Goal: Communication & Community: Answer question/provide support

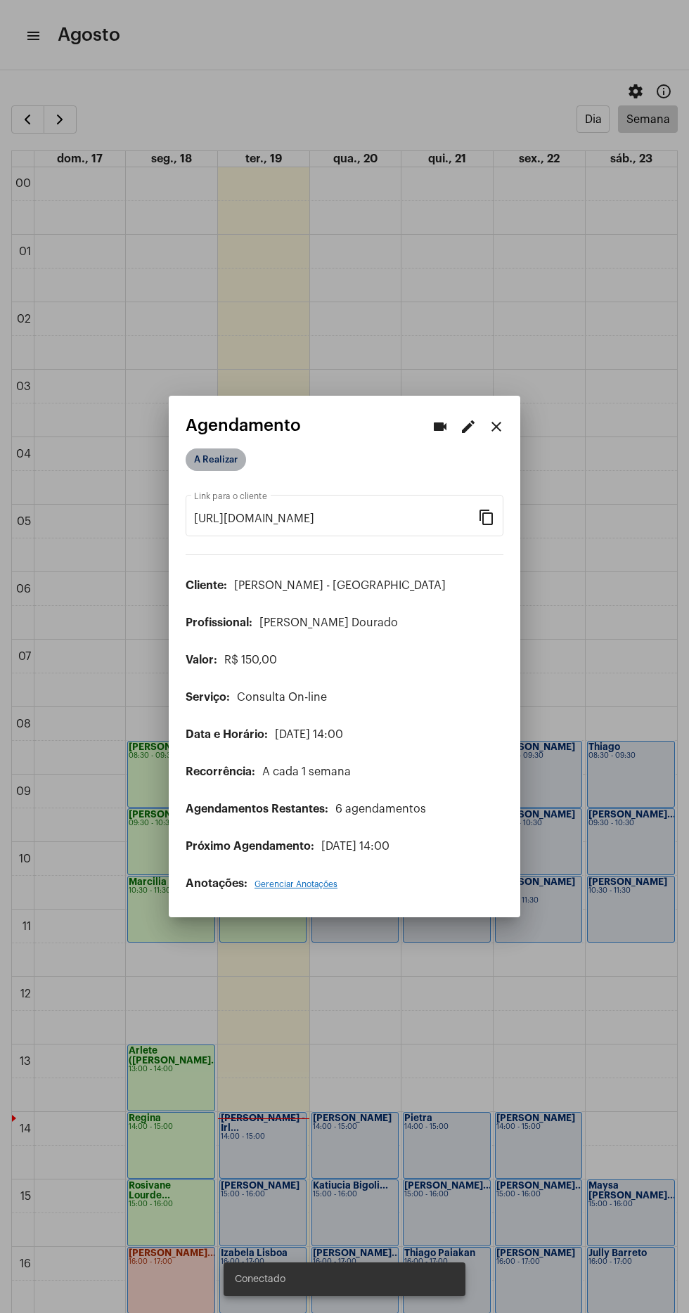
click at [229, 455] on mat-chip "A Realizar" at bounding box center [216, 459] width 60 height 22
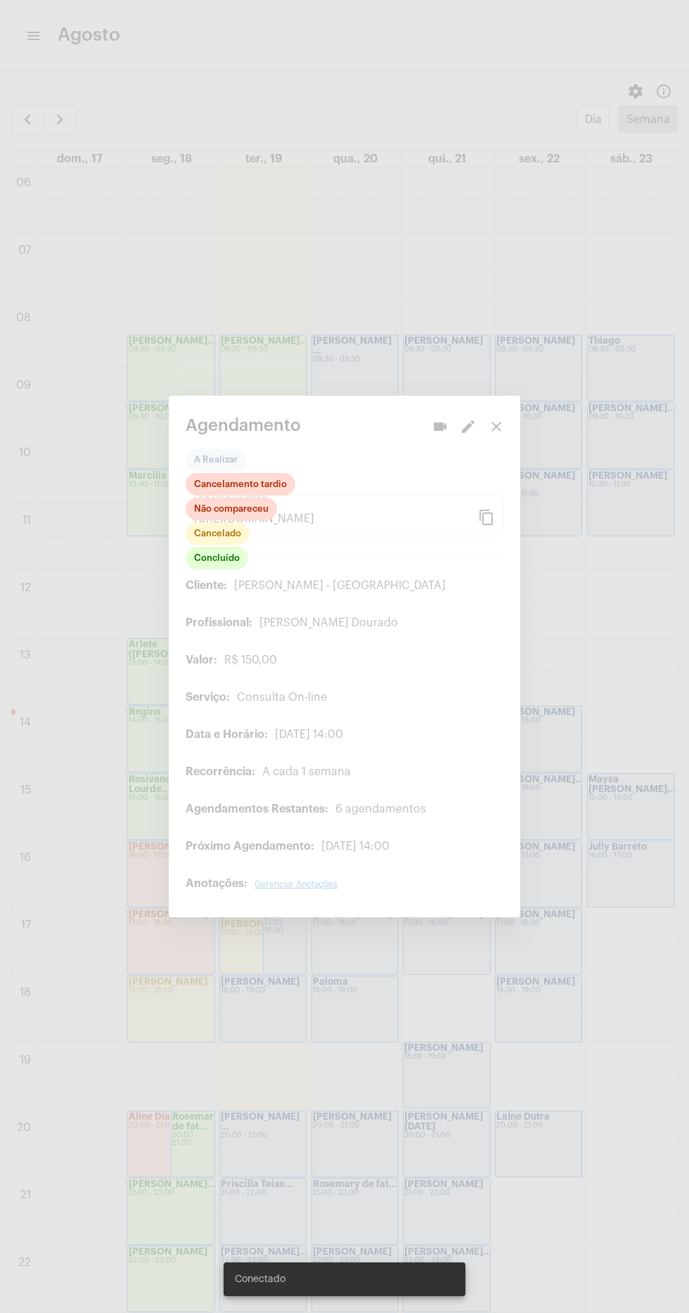
click at [365, 1058] on div at bounding box center [344, 656] width 689 height 1313
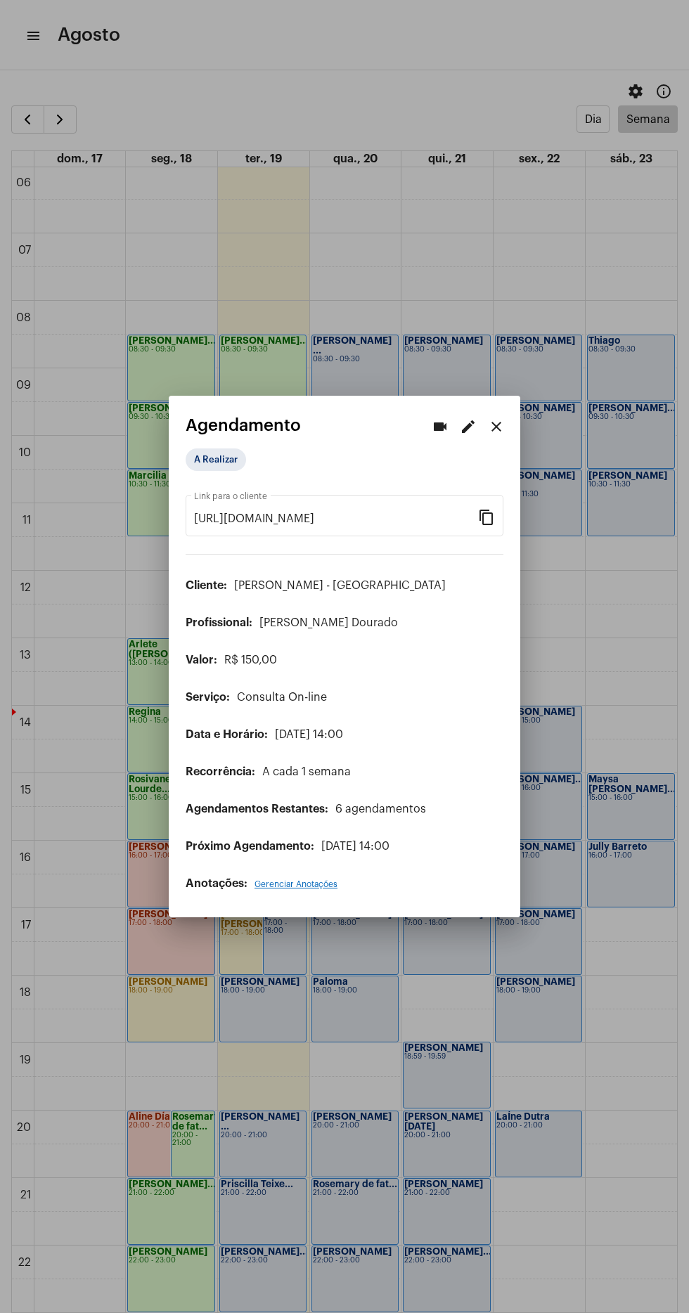
click at [55, 30] on div at bounding box center [344, 656] width 689 height 1313
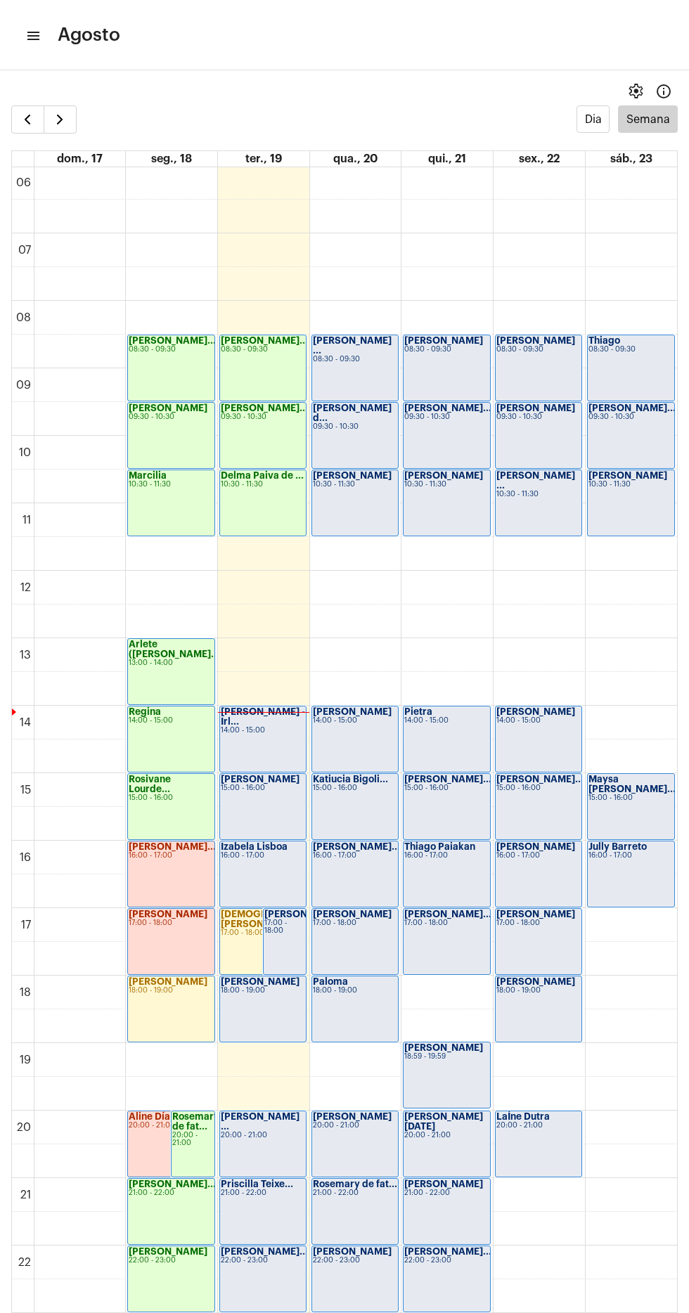
click at [37, 36] on mat-icon "menu" at bounding box center [32, 35] width 14 height 17
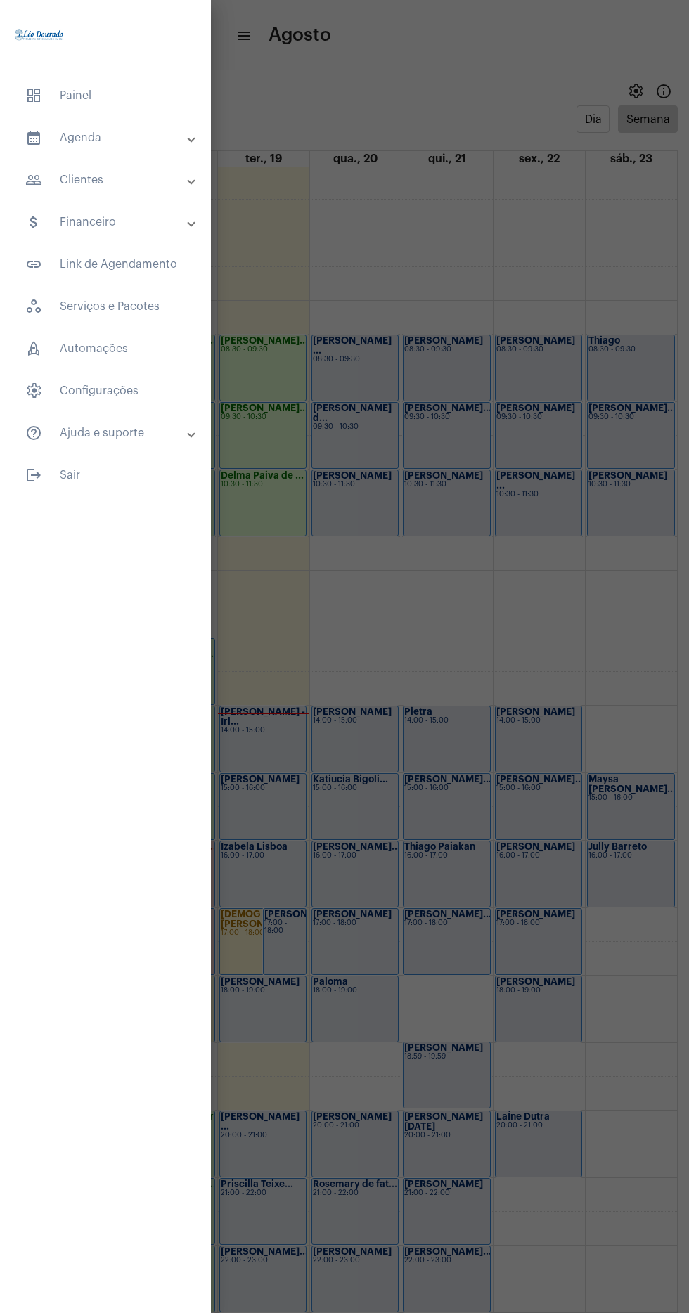
click at [138, 94] on span "dashboard Painel" at bounding box center [105, 96] width 183 height 34
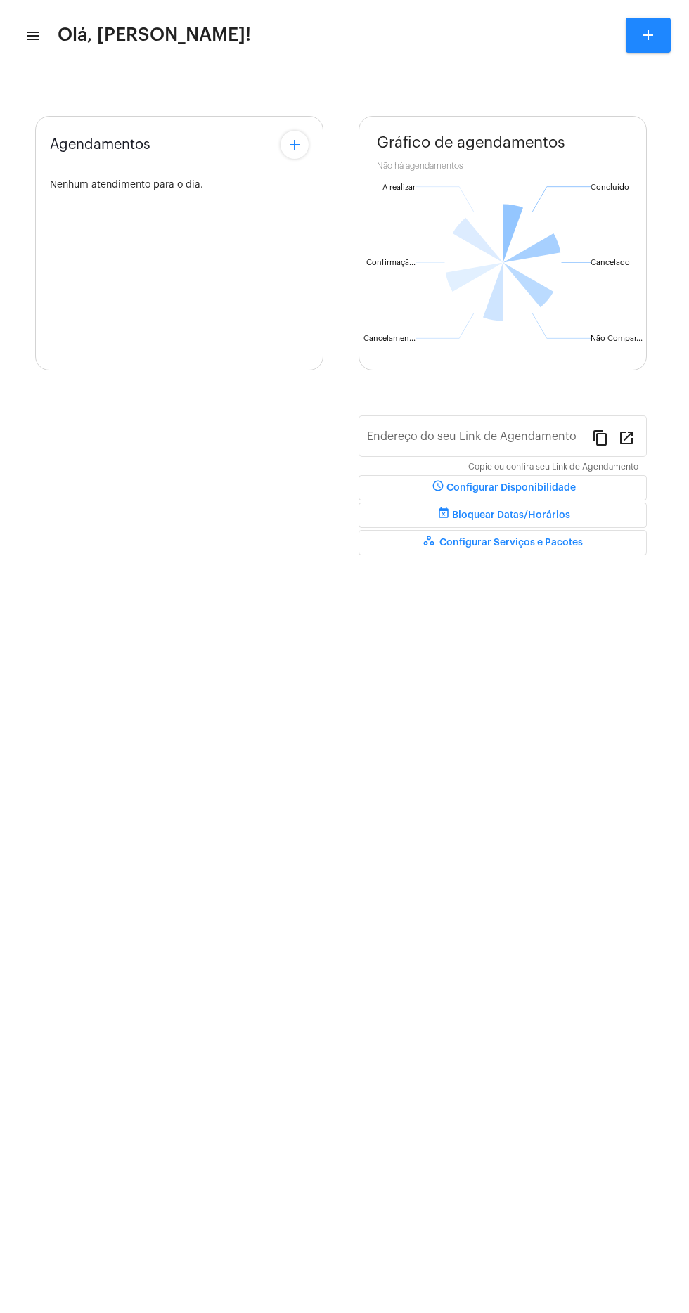
type input "[URL][DOMAIN_NAME][PERSON_NAME]"
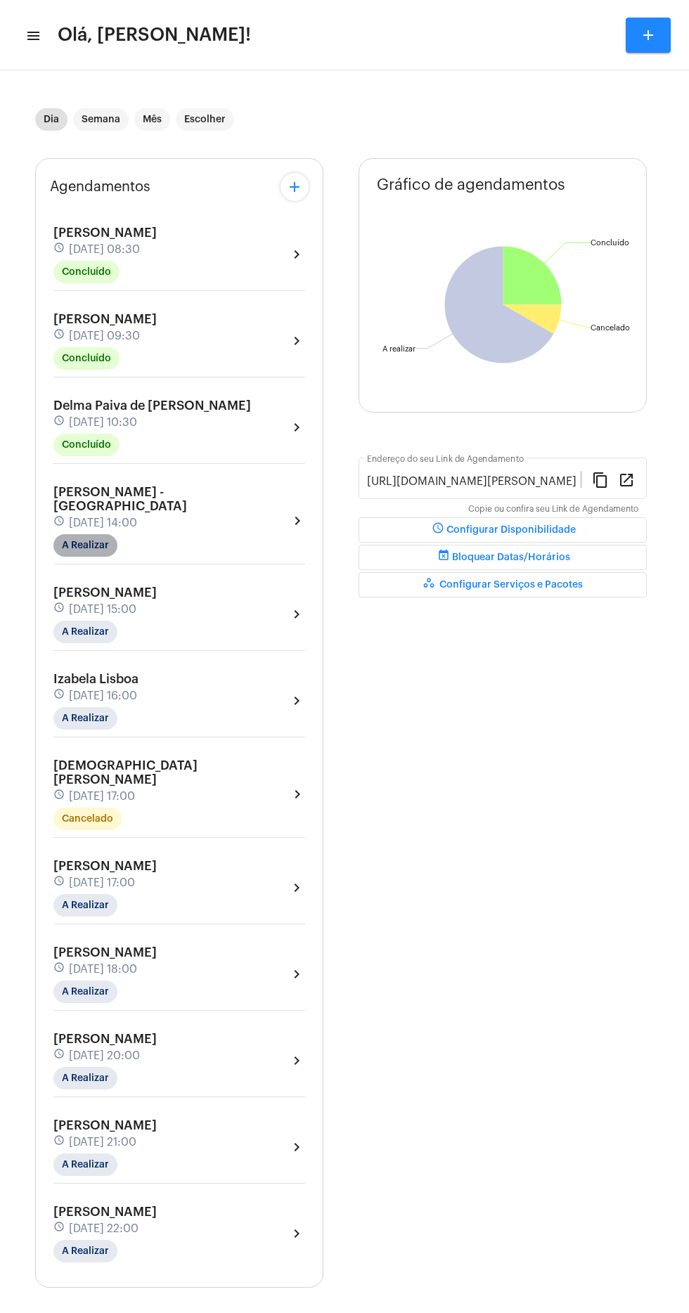
click at [83, 534] on mat-chip "A Realizar" at bounding box center [85, 545] width 64 height 22
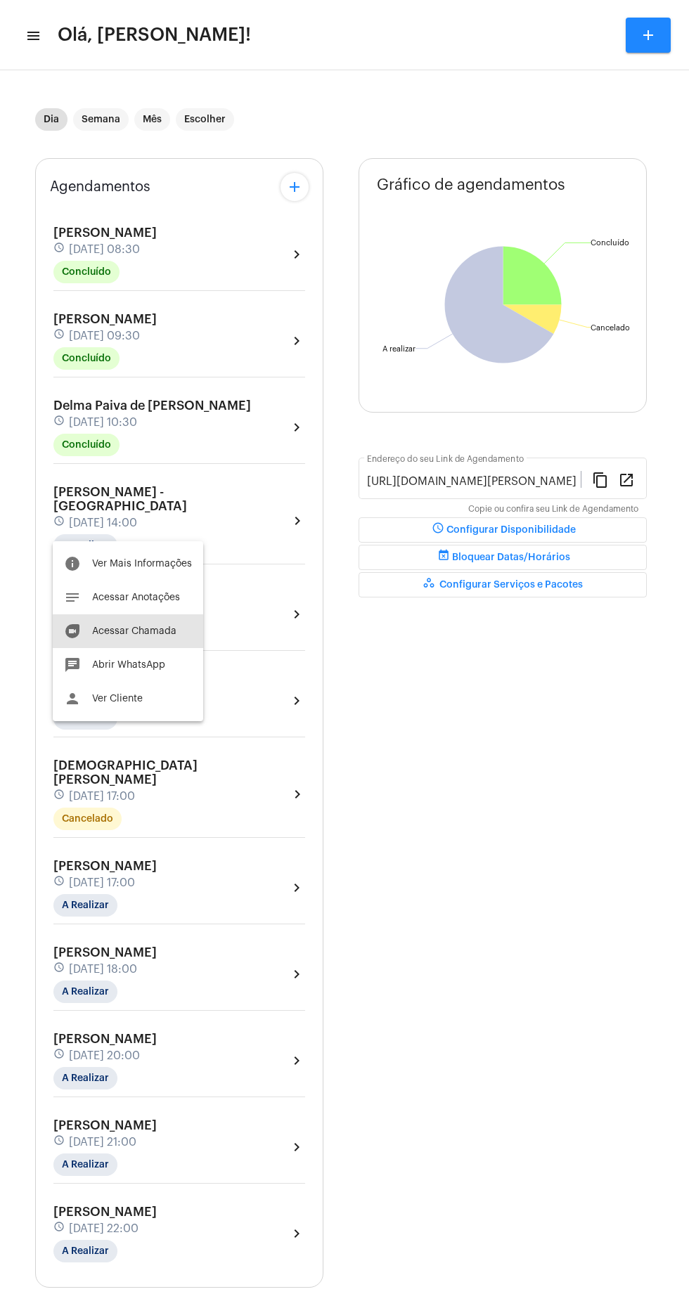
click at [141, 626] on span "Acessar Chamada" at bounding box center [134, 631] width 84 height 10
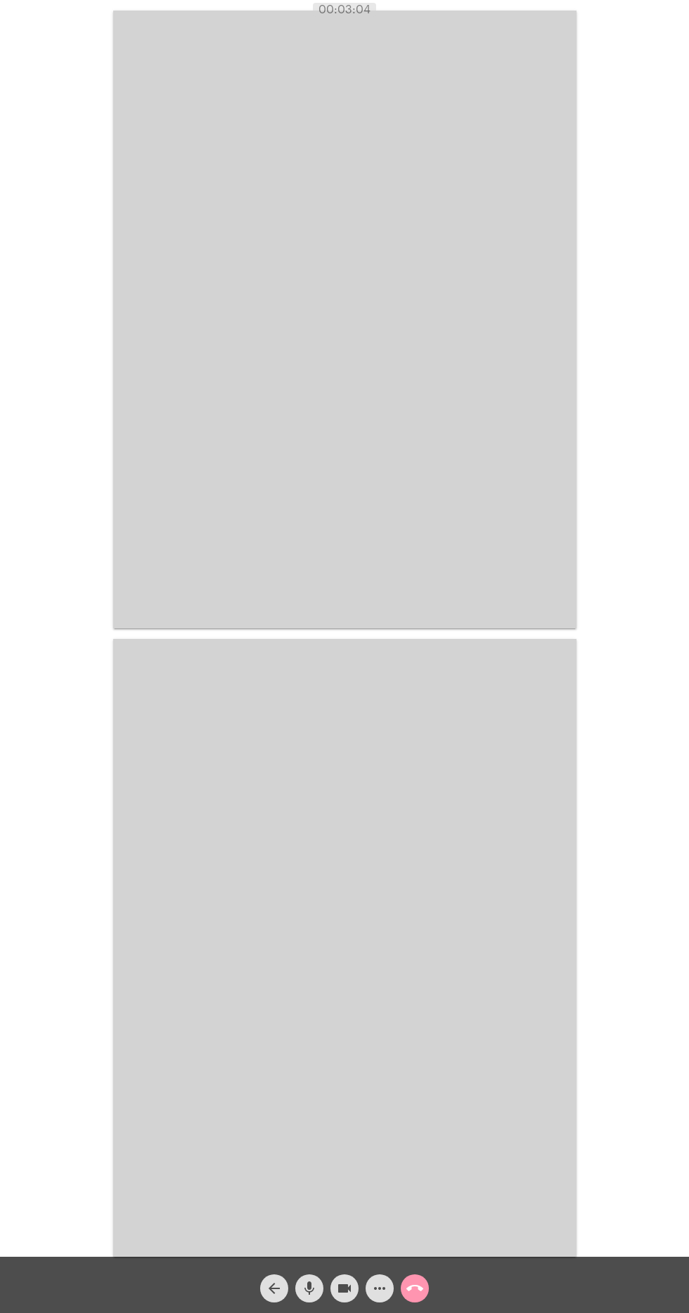
click at [481, 417] on video at bounding box center [344, 320] width 463 height 618
